Goal: Information Seeking & Learning: Learn about a topic

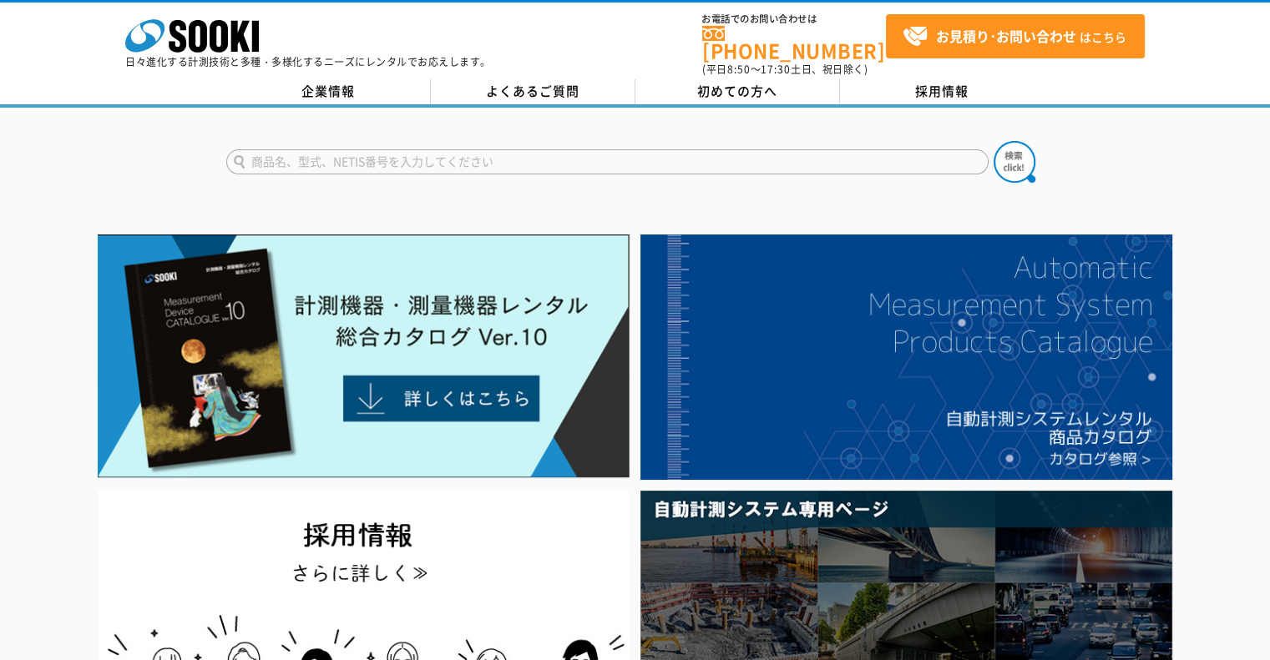
click at [355, 149] on input "text" at bounding box center [607, 161] width 762 height 25
type input "IC"
click at [993, 141] on button at bounding box center [1014, 162] width 42 height 42
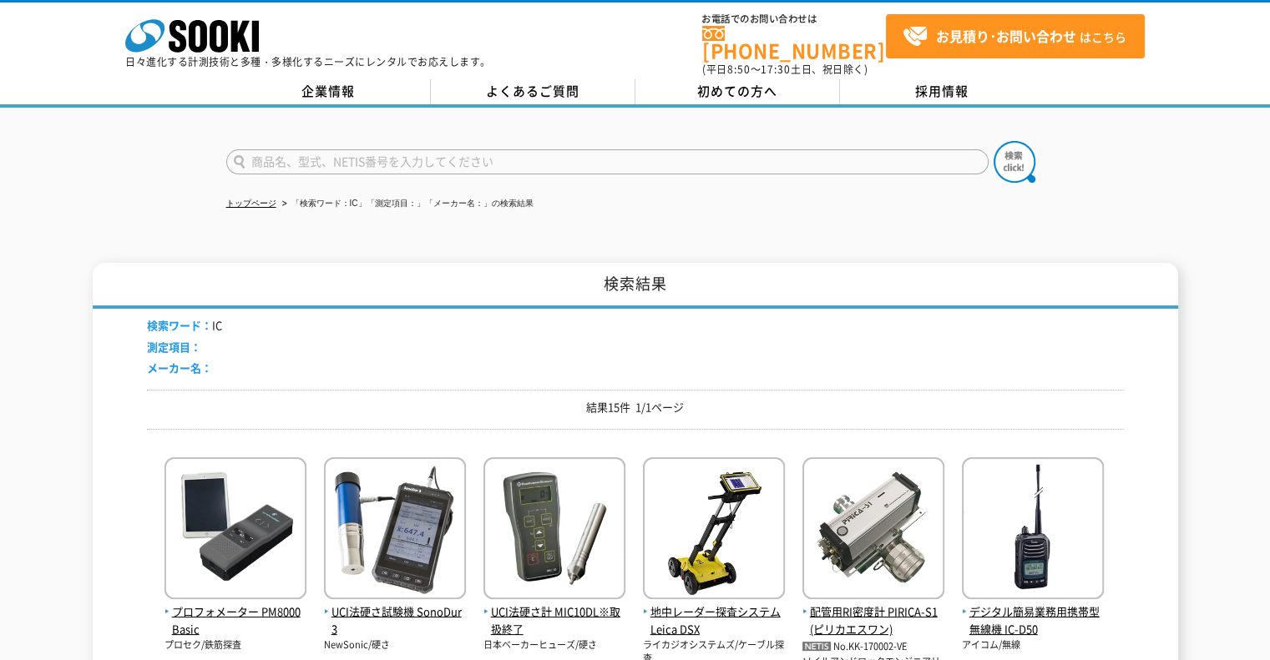
scroll to position [167, 0]
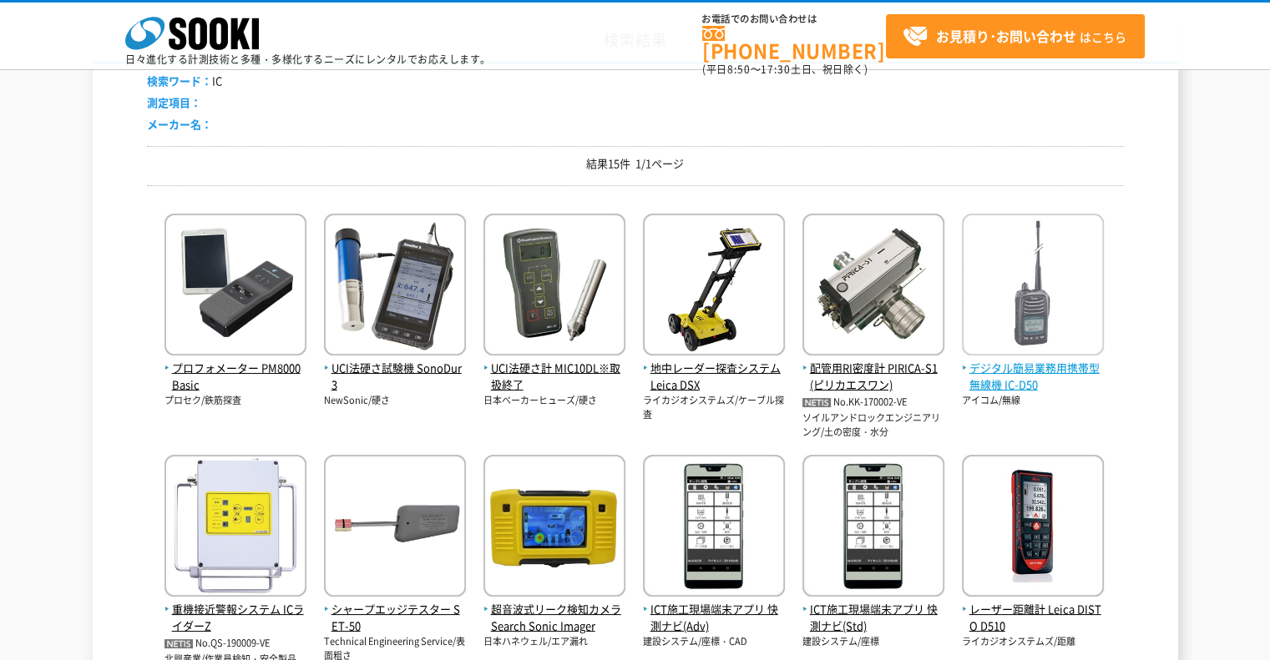
click at [1030, 318] on img at bounding box center [1033, 287] width 142 height 146
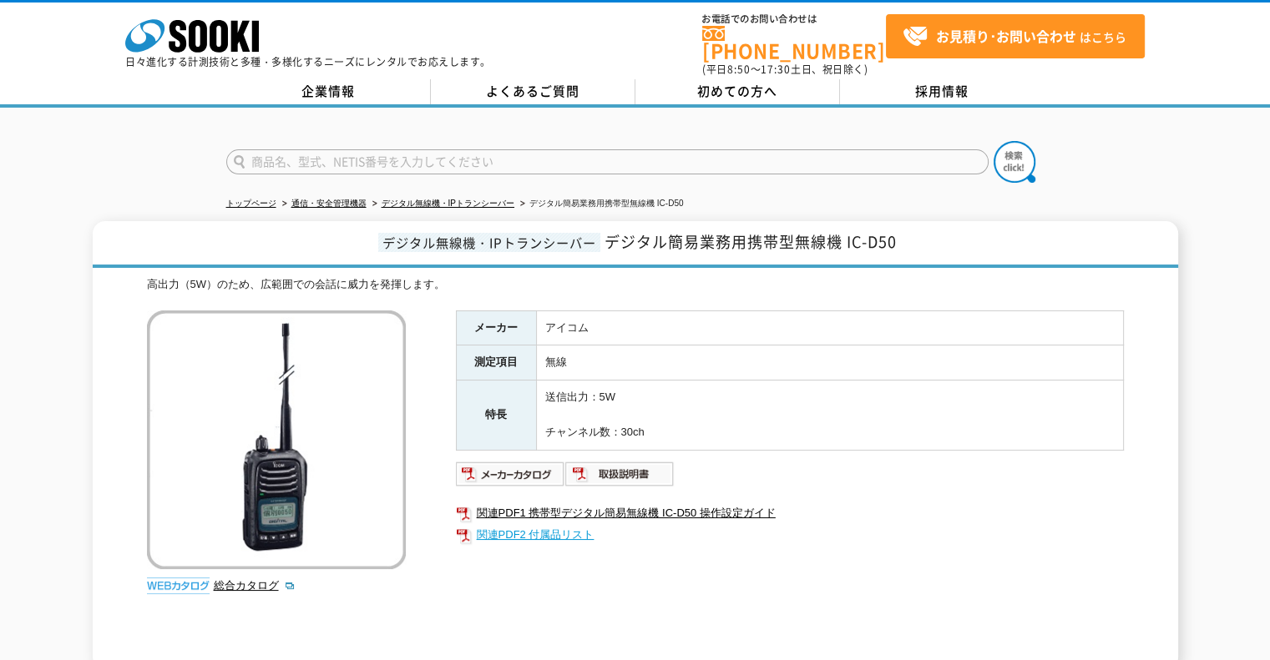
scroll to position [235, 0]
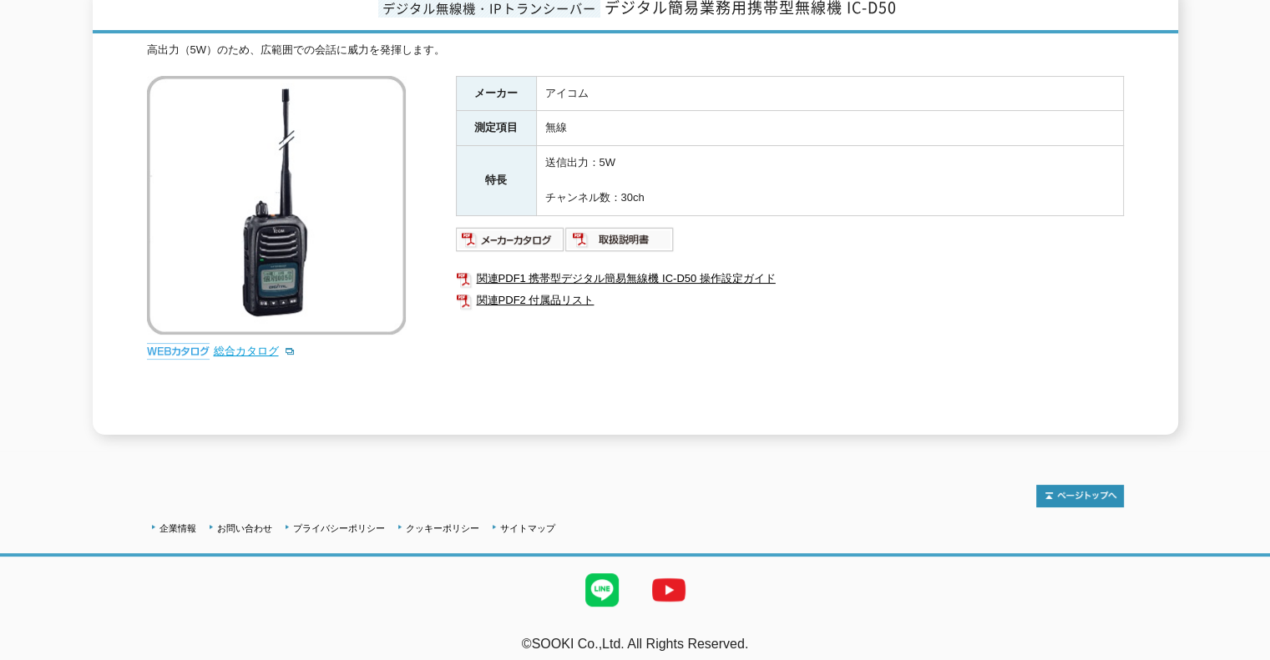
click at [220, 345] on link "総合カタログ" at bounding box center [255, 351] width 82 height 13
click at [237, 345] on link "総合カタログ" at bounding box center [255, 351] width 82 height 13
